Goal: Navigation & Orientation: Find specific page/section

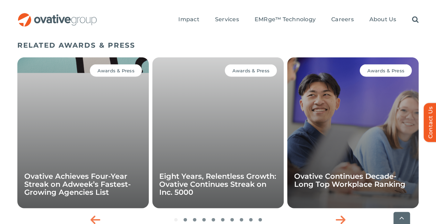
scroll to position [833, 0]
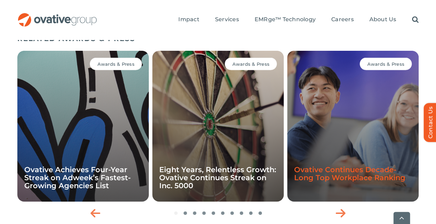
click at [373, 165] on link "Ovative Continues Decade-Long Top Workplace Ranking" at bounding box center [349, 173] width 111 height 17
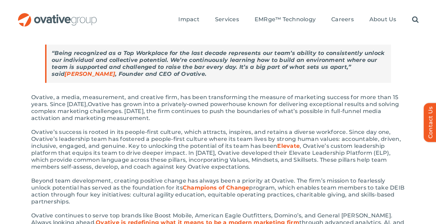
scroll to position [69, 0]
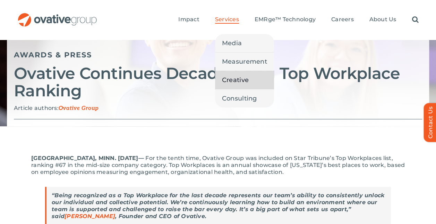
click at [228, 78] on span "Creative" at bounding box center [235, 80] width 27 height 10
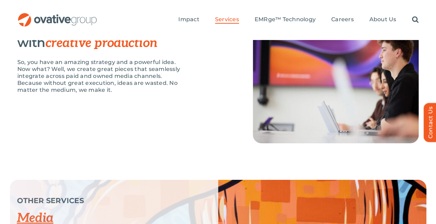
scroll to position [868, 0]
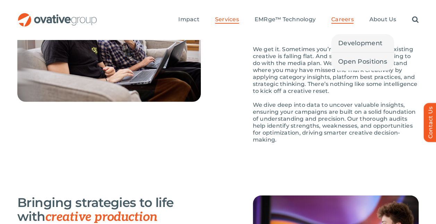
click at [345, 18] on span "Careers" at bounding box center [342, 19] width 23 height 7
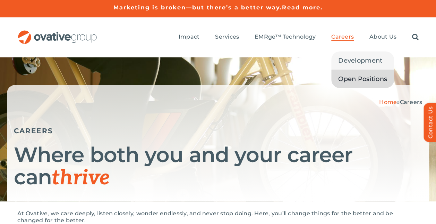
click at [343, 78] on span "Open Positions" at bounding box center [362, 79] width 49 height 10
